Goal: Task Accomplishment & Management: Manage account settings

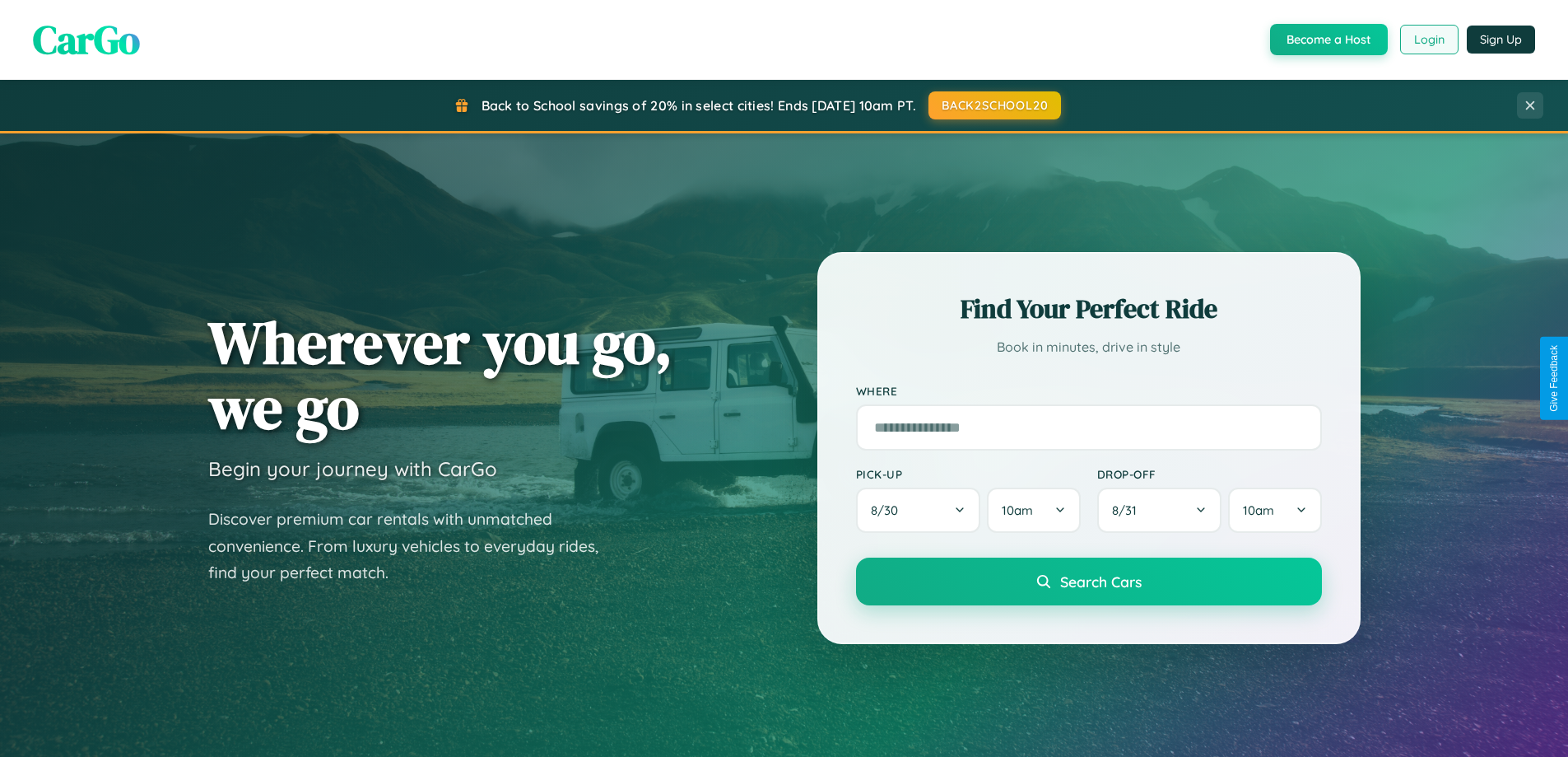
click at [1428, 39] on button "Login" at bounding box center [1429, 39] width 58 height 30
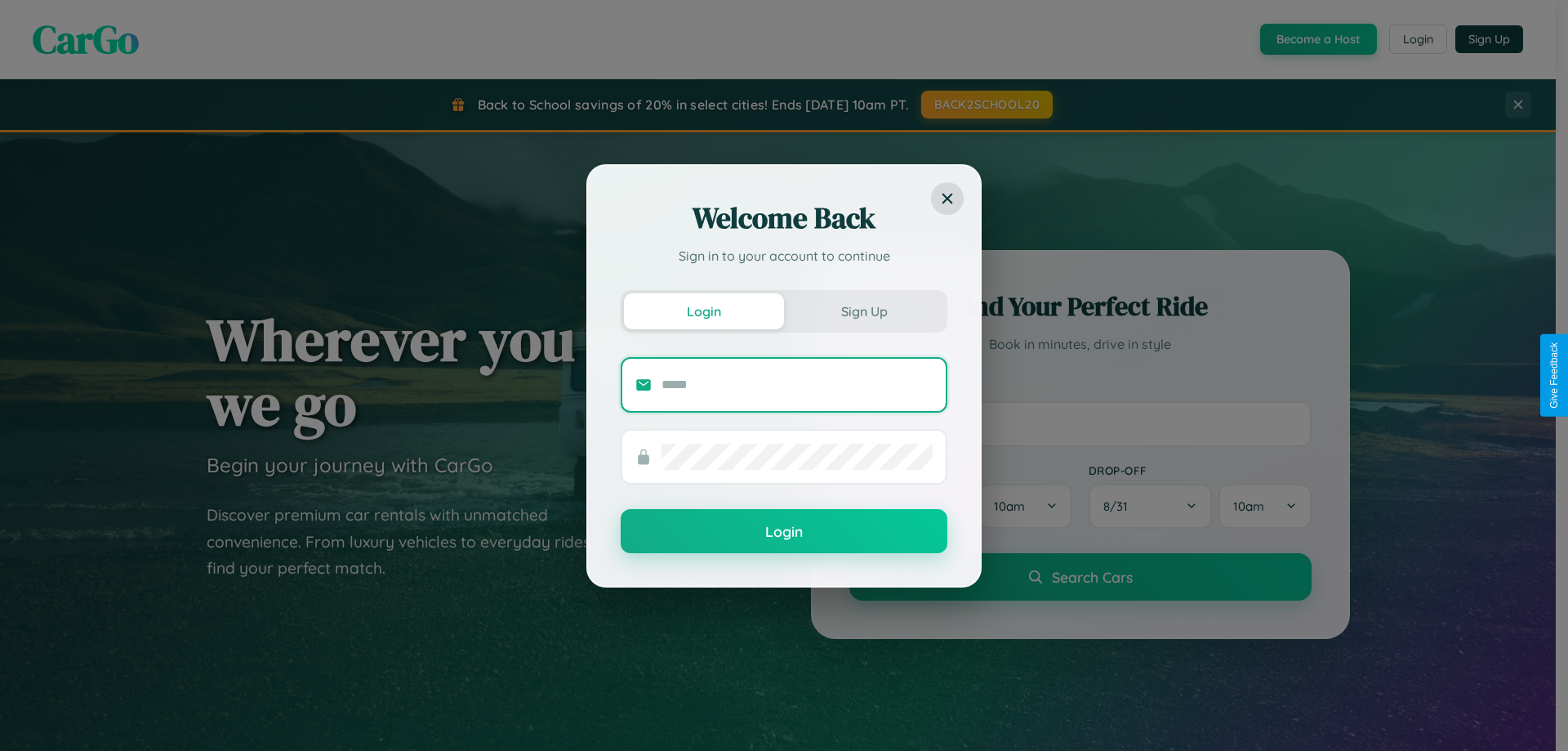
click at [797, 384] on input "text" at bounding box center [798, 384] width 272 height 26
type input "**********"
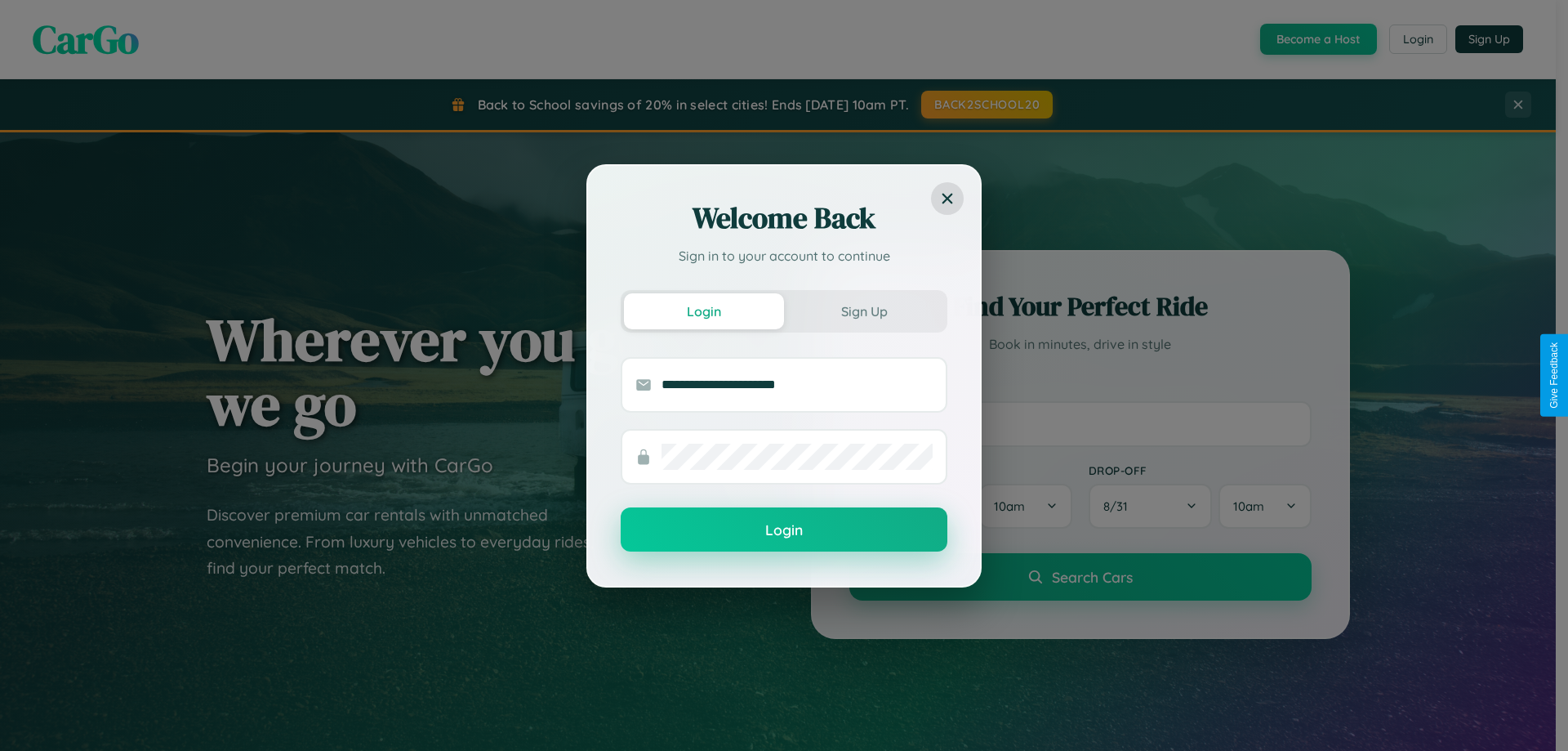
click at [784, 530] on button "Login" at bounding box center [784, 530] width 327 height 44
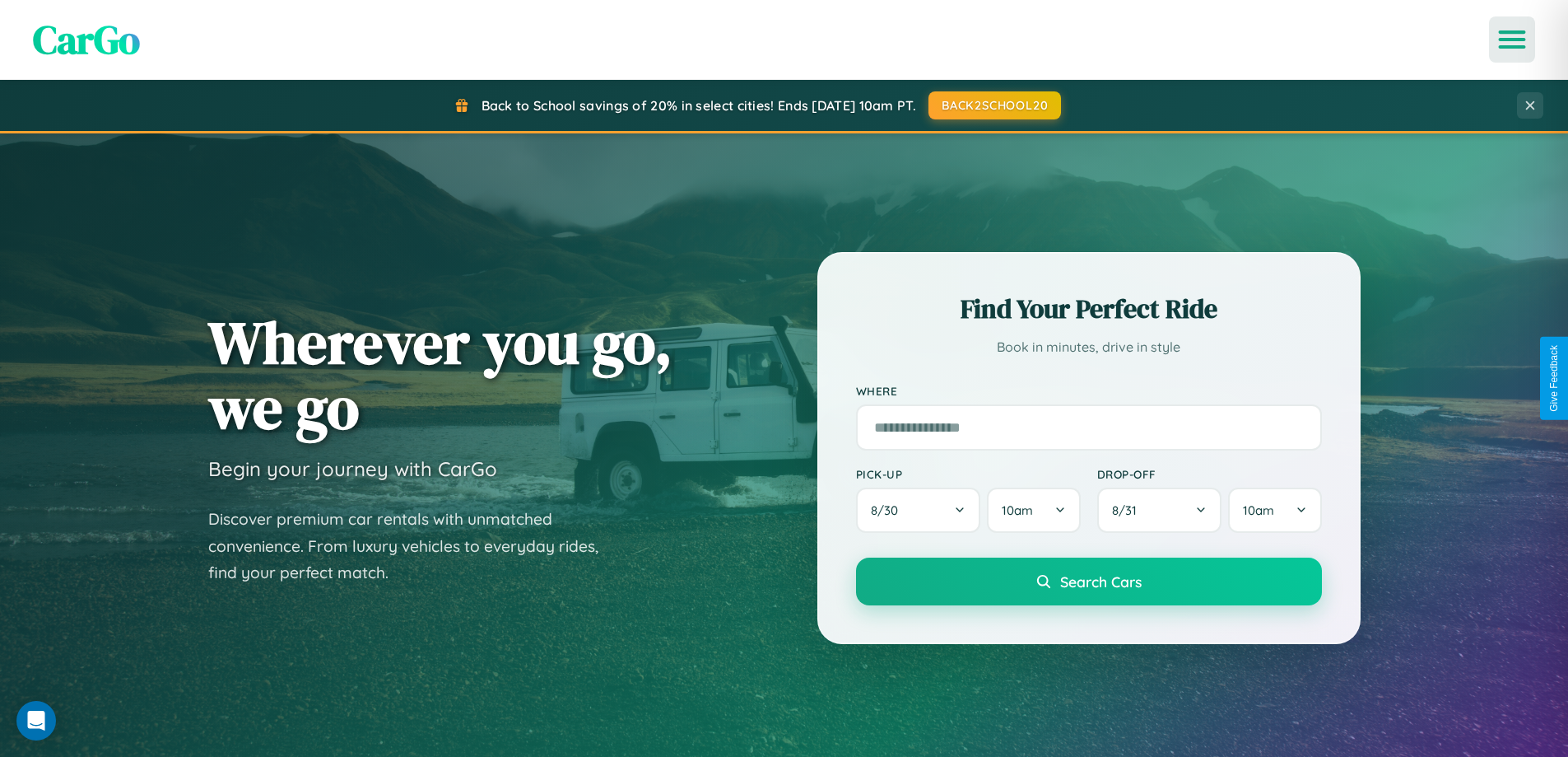
click at [1513, 39] on icon "Open menu" at bounding box center [1513, 39] width 24 height 15
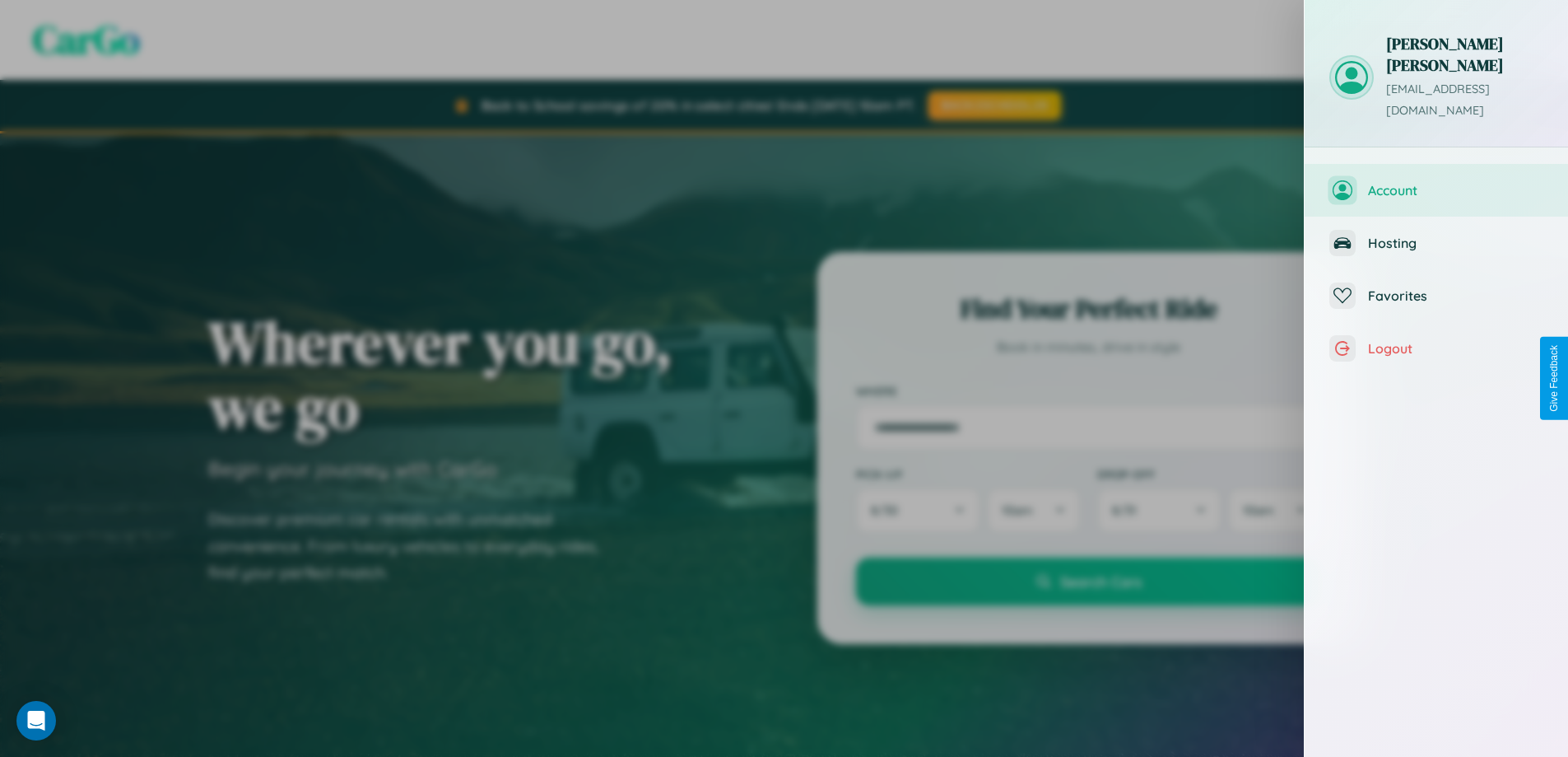
click at [1437, 182] on span "Account" at bounding box center [1456, 190] width 175 height 16
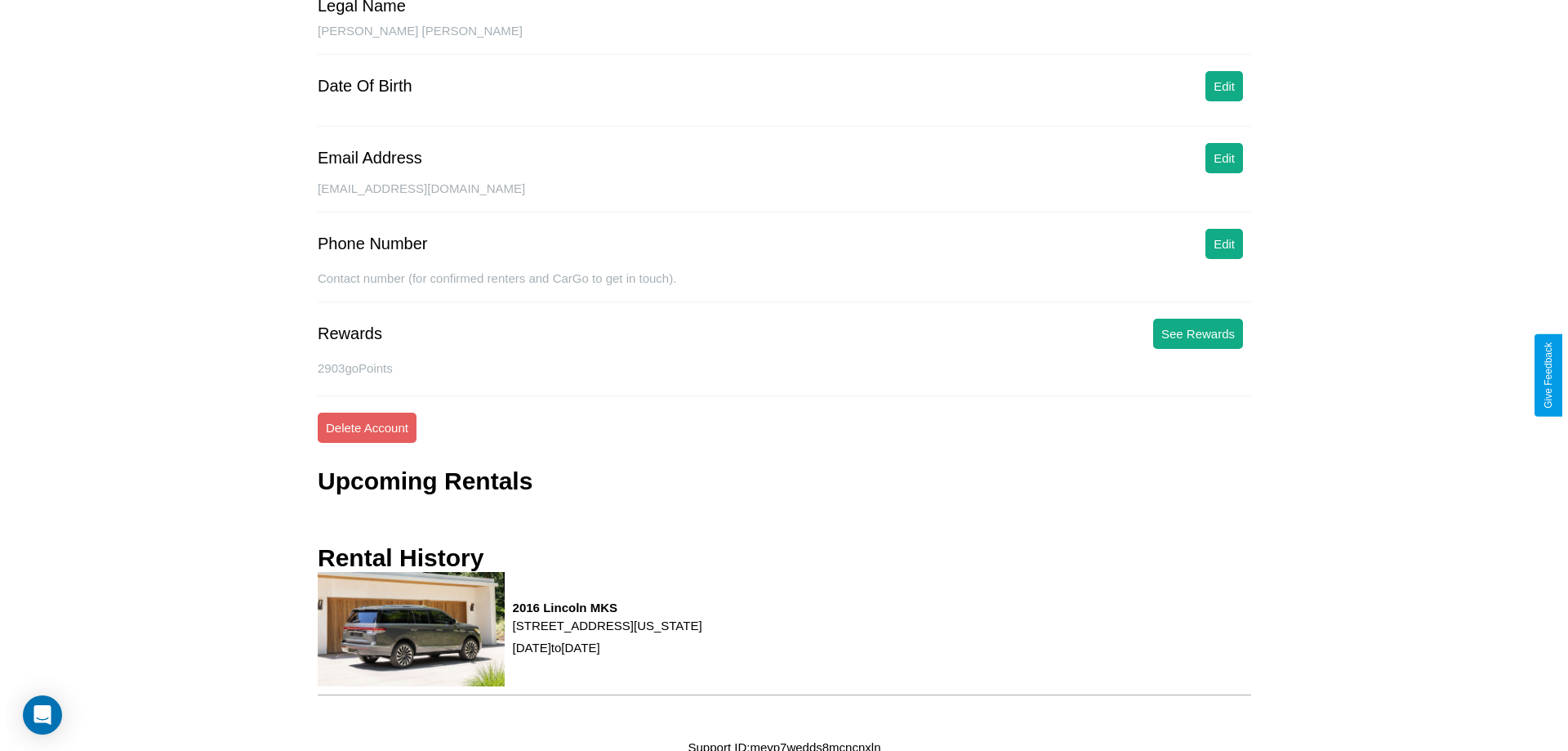
scroll to position [162, 0]
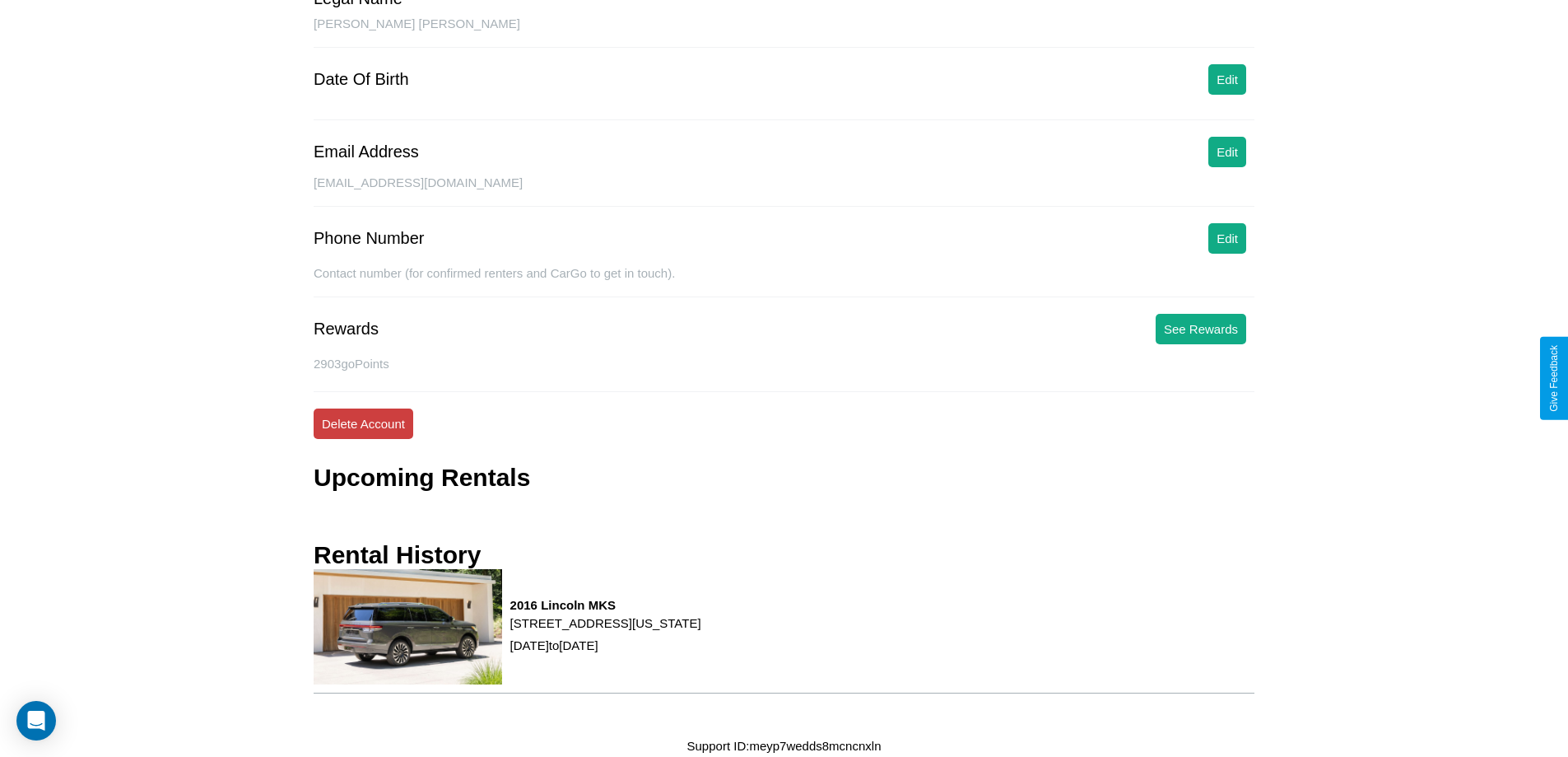
click at [363, 423] on button "Delete Account" at bounding box center [363, 424] width 99 height 30
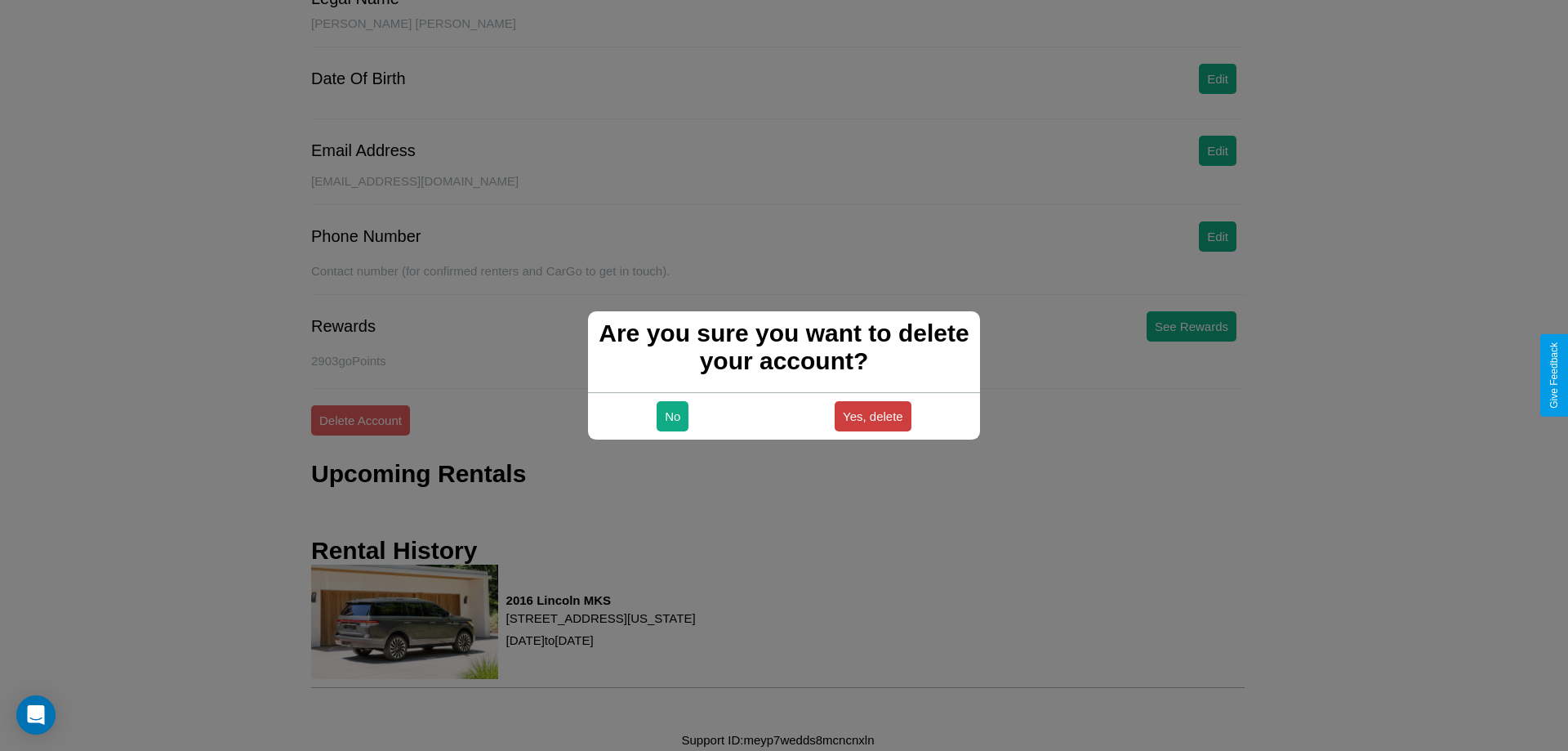
click at [872, 416] on button "Yes, delete" at bounding box center [873, 416] width 77 height 30
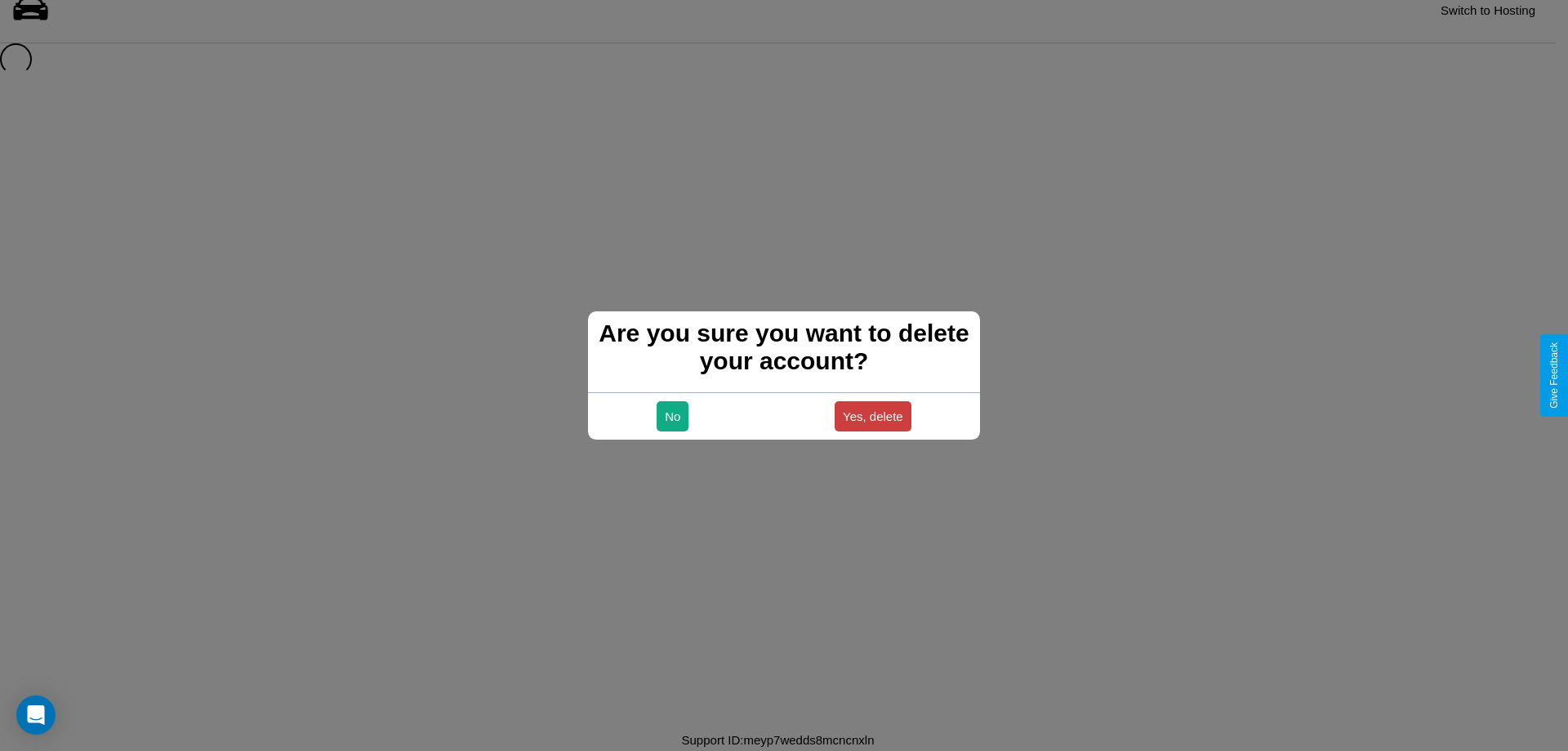
scroll to position [22, 0]
